Goal: Use online tool/utility

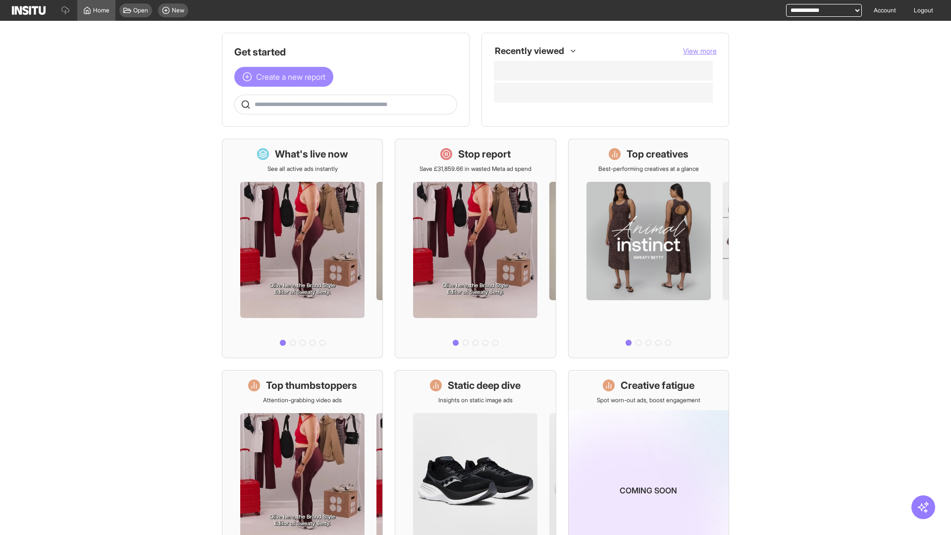
click at [286, 77] on span "Create a new report" at bounding box center [290, 77] width 69 height 12
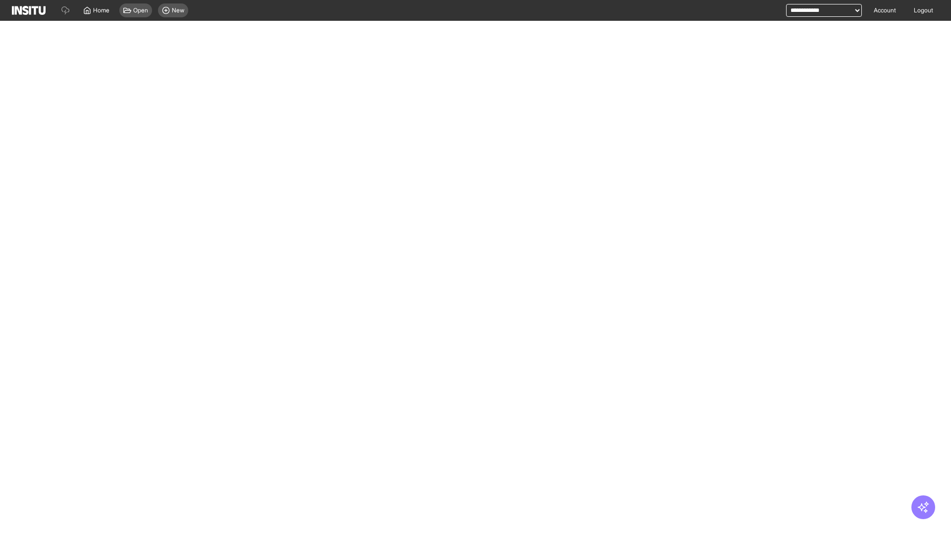
select select "**"
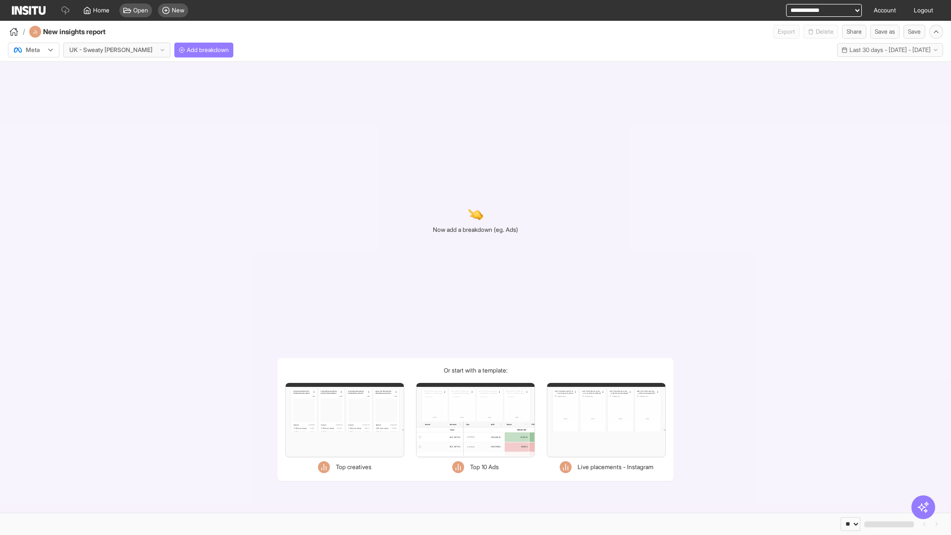
click at [34, 50] on div at bounding box center [27, 50] width 28 height 10
click at [33, 71] on span "Meta" at bounding box center [32, 71] width 13 height 9
click at [187, 50] on span "Add breakdown" at bounding box center [208, 50] width 42 height 8
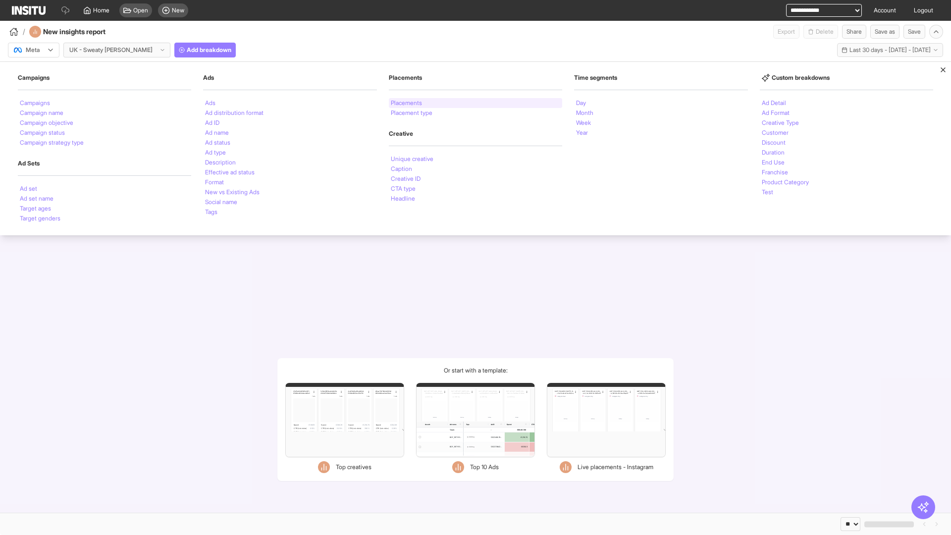
click at [407, 103] on li "Placements" at bounding box center [406, 103] width 31 height 6
